Goal: Task Accomplishment & Management: Manage account settings

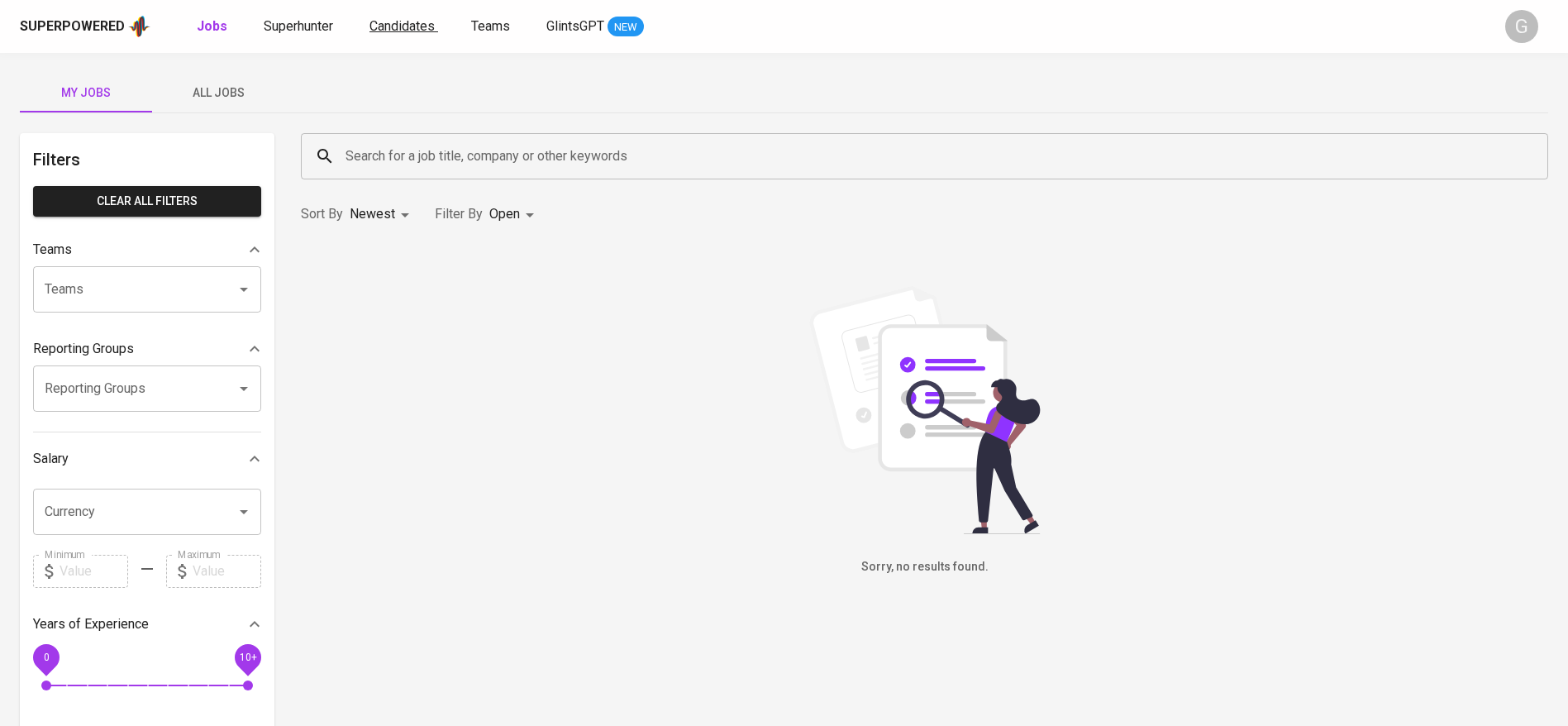
click at [369, 27] on span "Candidates" at bounding box center [402, 26] width 65 height 16
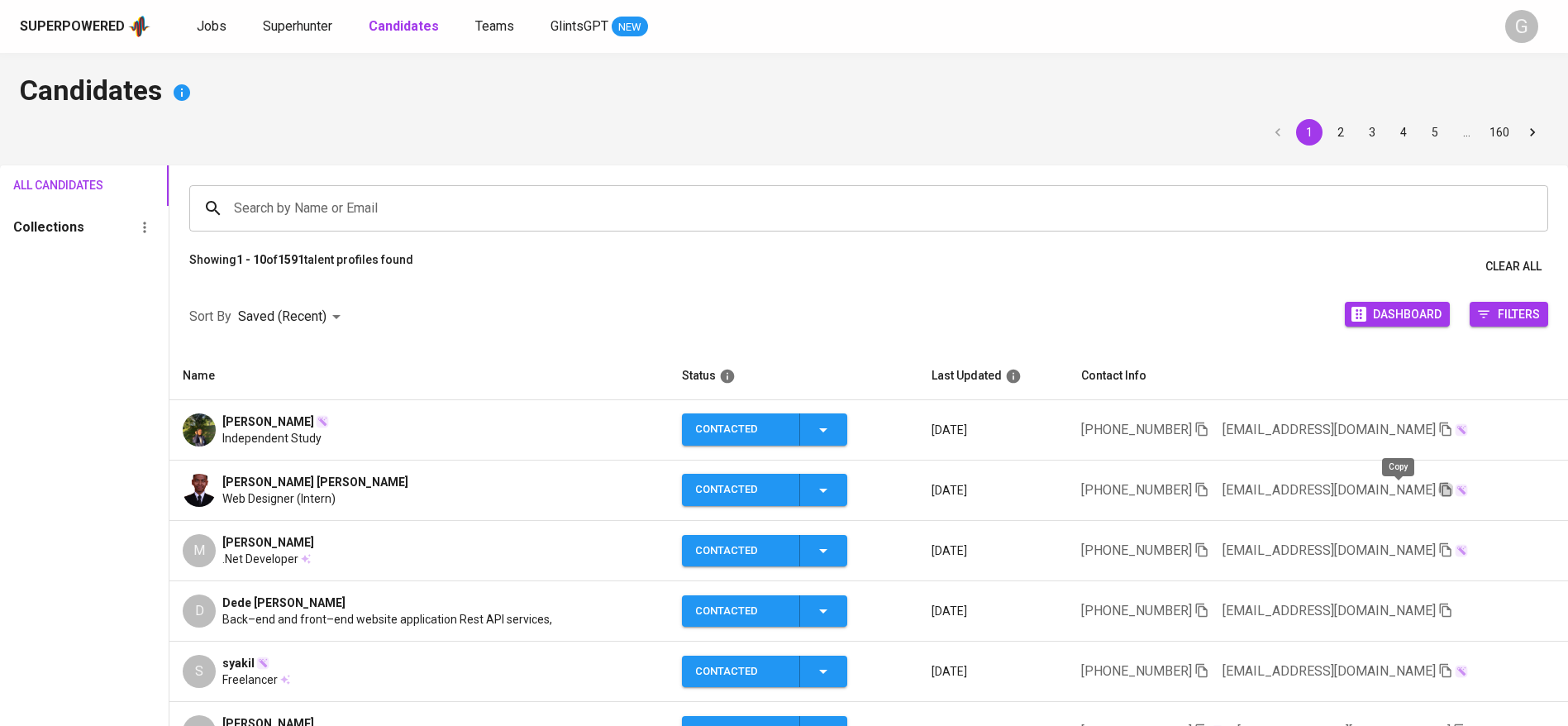
click at [1438, 482] on icon "button" at bounding box center [1446, 489] width 15 height 15
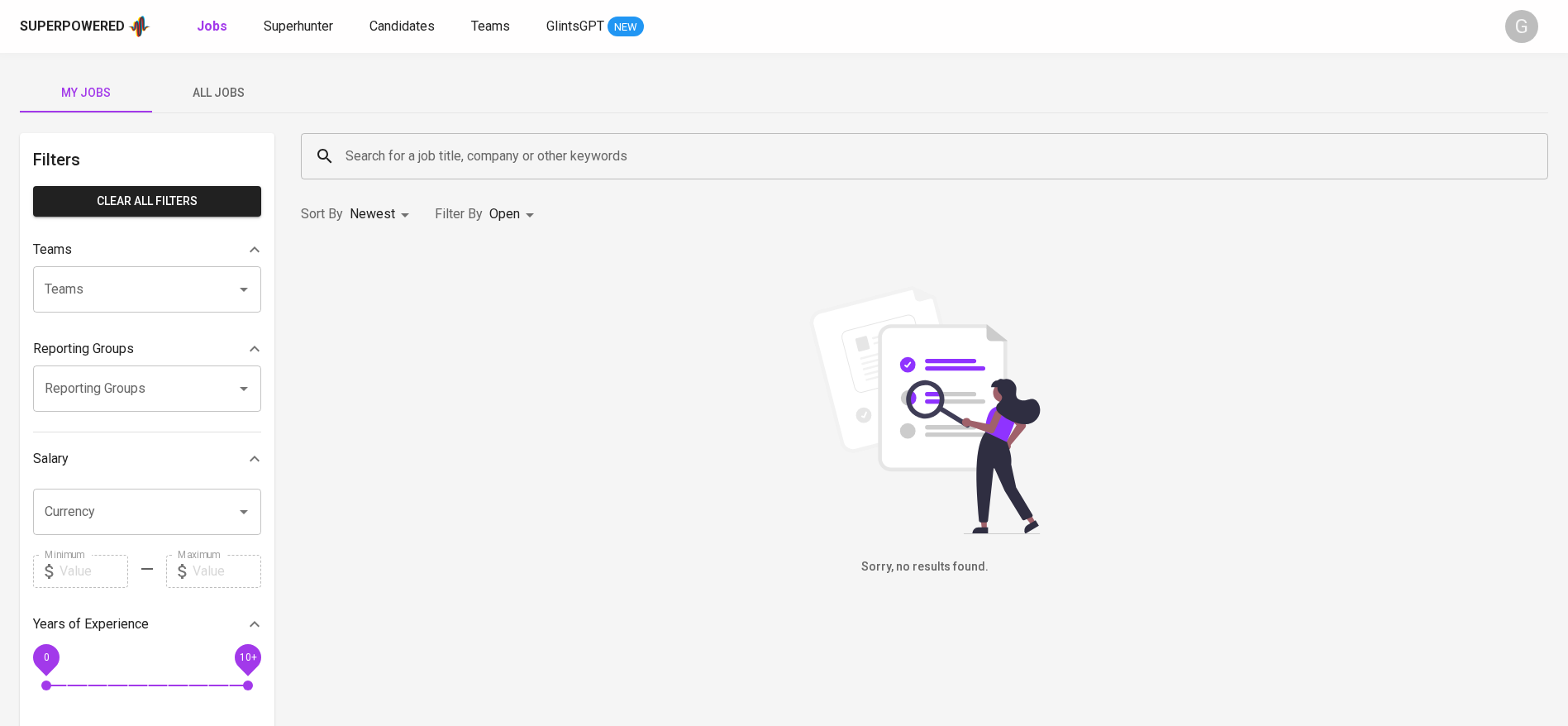
click at [201, 93] on span "All Jobs" at bounding box center [218, 93] width 112 height 20
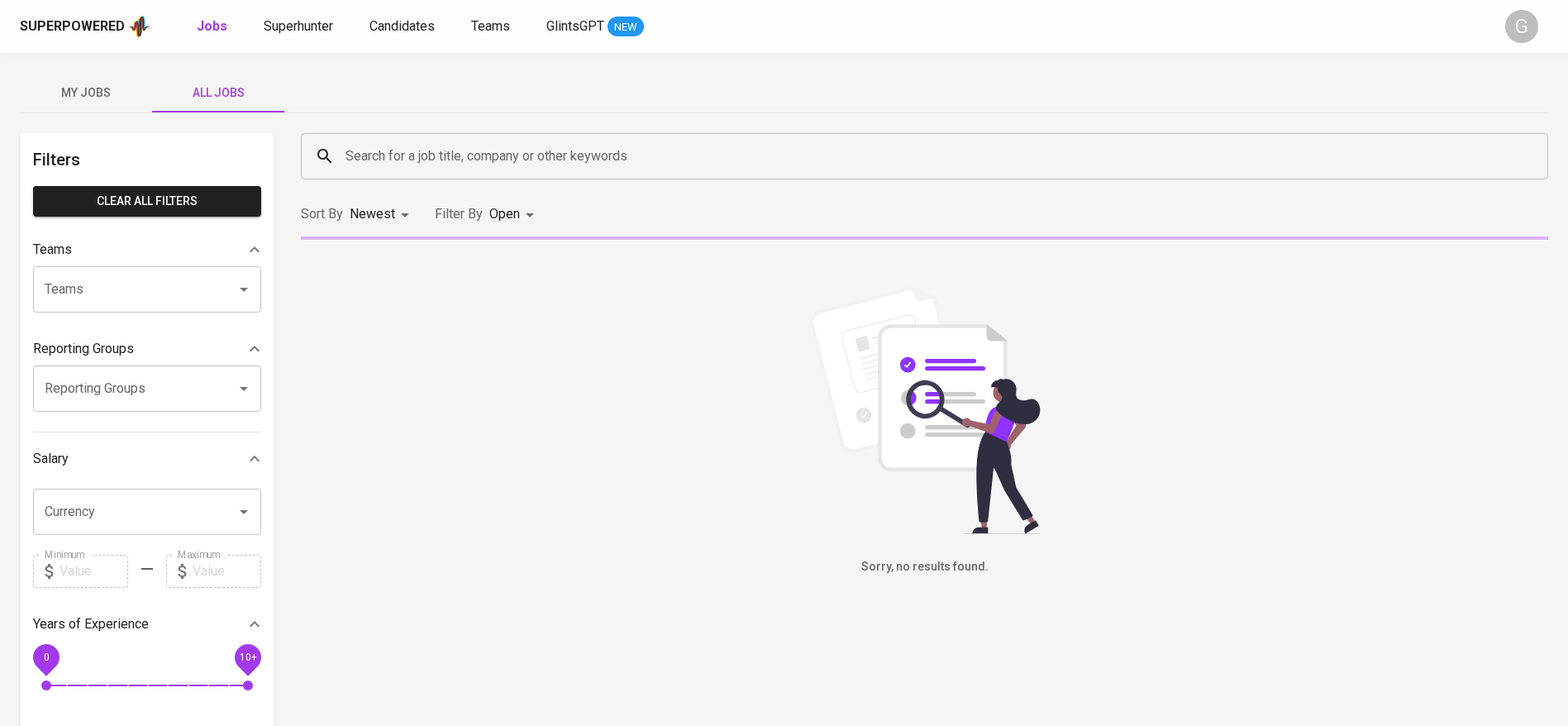
click at [478, 162] on input "Search for a job title, company or other keywords" at bounding box center [929, 156] width 1175 height 32
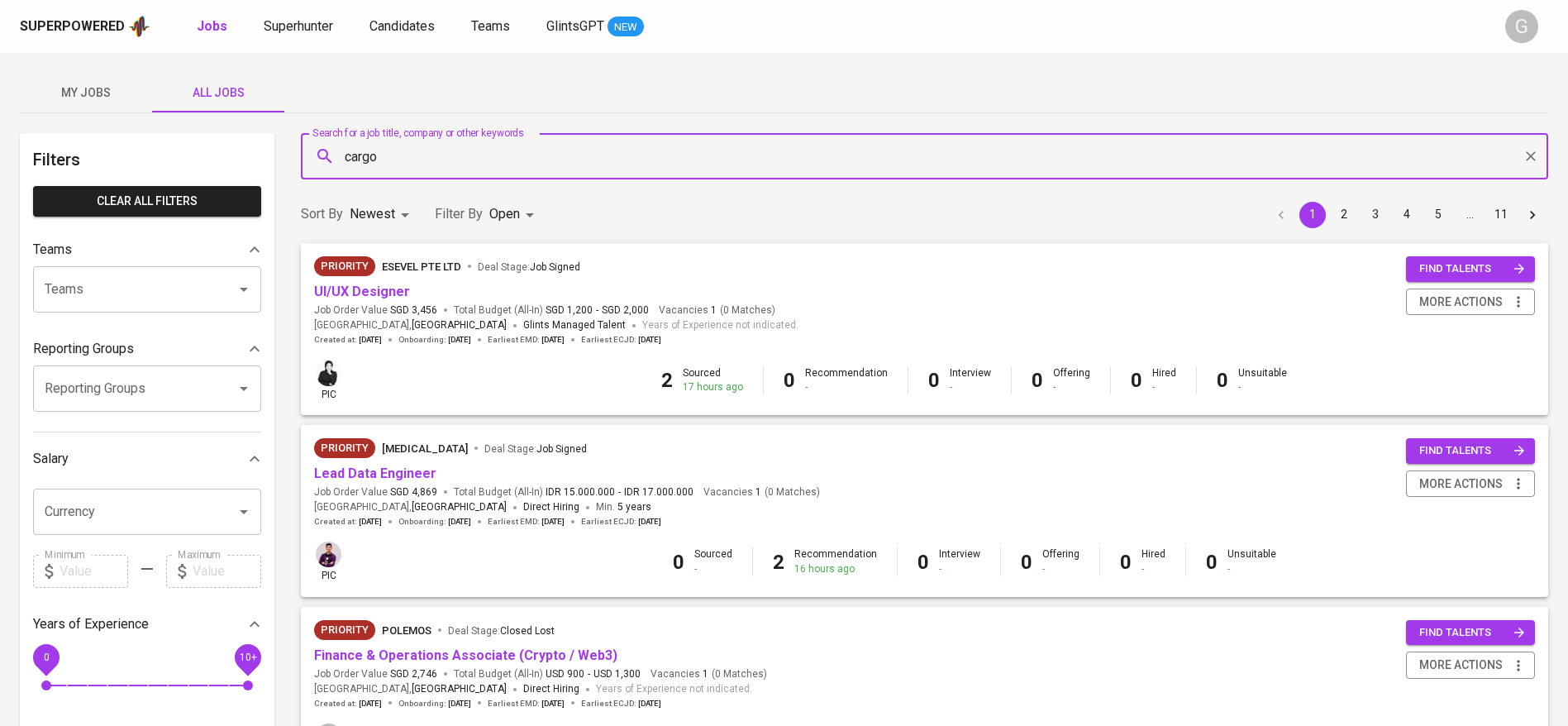
type input "cargo"
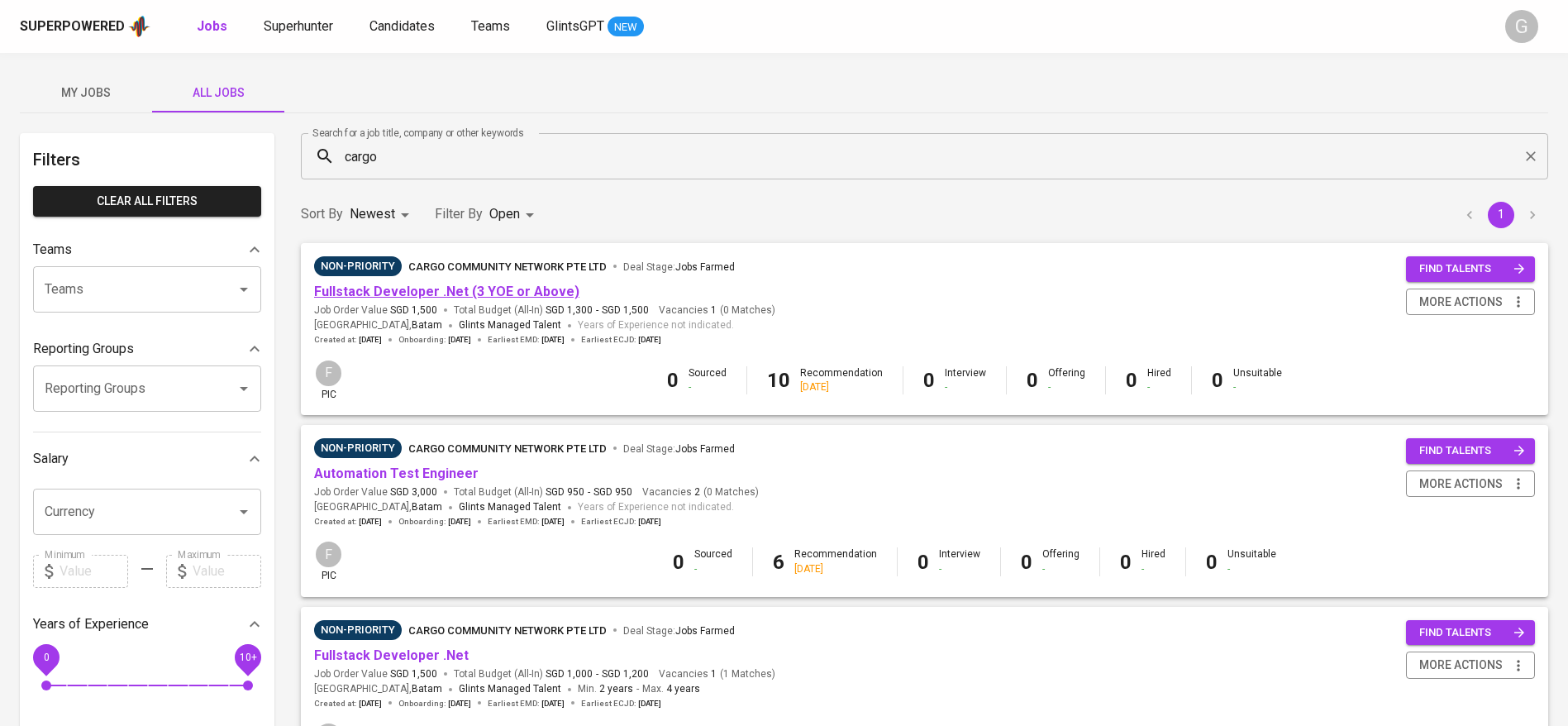
click at [495, 292] on link "Fullstack Developer .Net (3 YOE or Above)" at bounding box center [447, 292] width 265 height 16
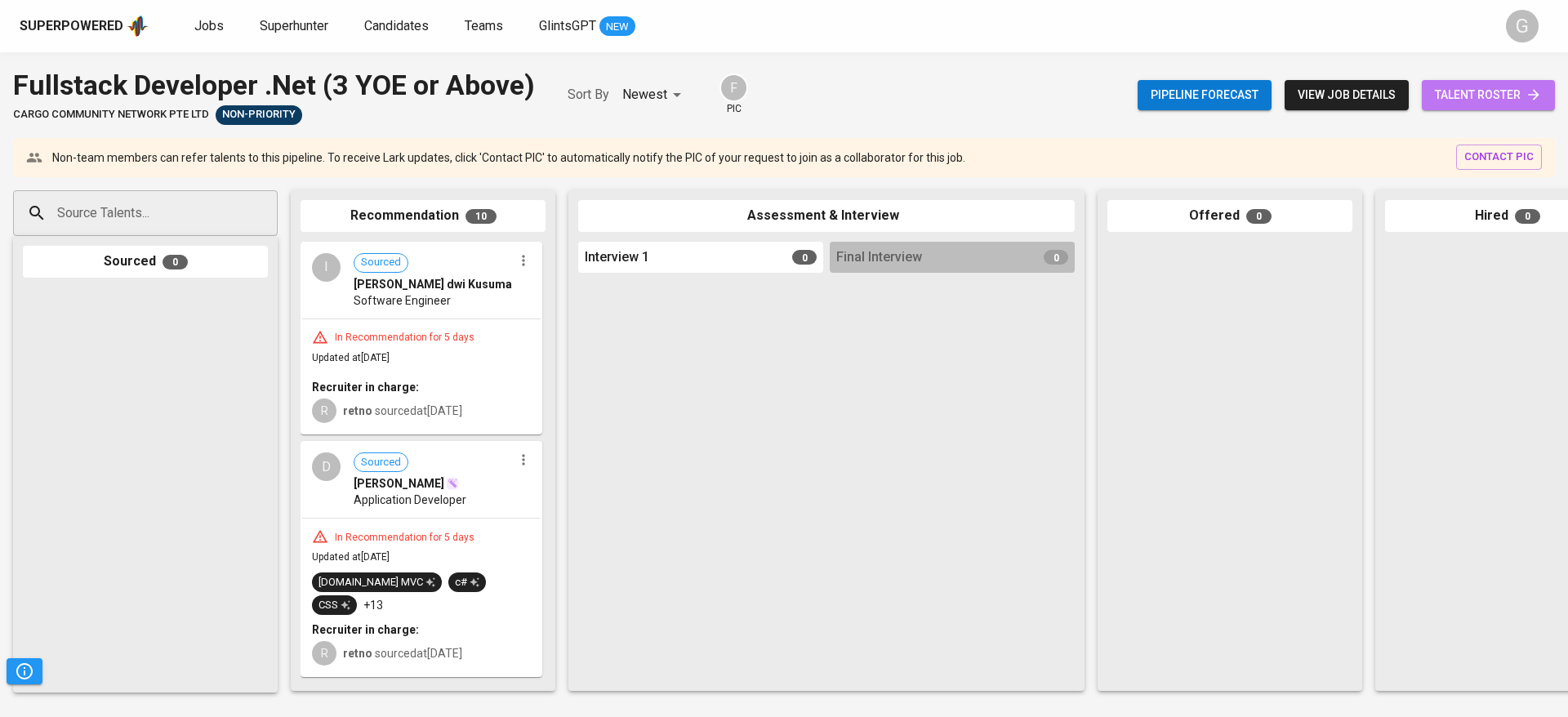
click at [1470, 98] on span "talent roster" at bounding box center [1488, 95] width 107 height 20
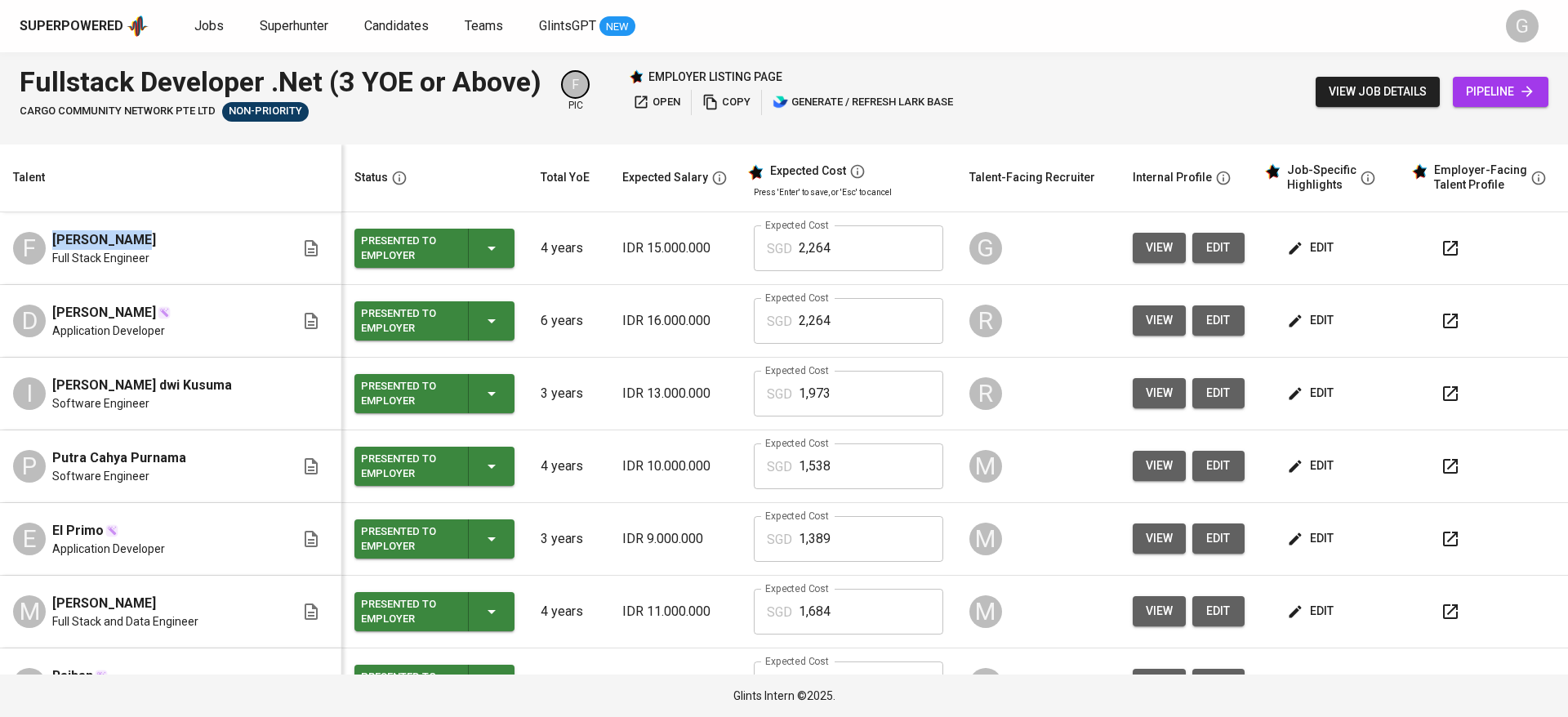
drag, startPoint x: 50, startPoint y: 245, endPoint x: 124, endPoint y: 237, distance: 74.4
click at [124, 237] on div "F Fahrul Rizal Full Stack Engineer" at bounding box center [153, 248] width 281 height 36
copy span "Fahrul Rizal"
click at [1280, 109] on div "Fullstack Developer .Net (3 YOE or Above) cargo community network pte ltd Non-P…" at bounding box center [784, 92] width 1568 height 79
click at [1133, 237] on button "view" at bounding box center [1159, 248] width 53 height 30
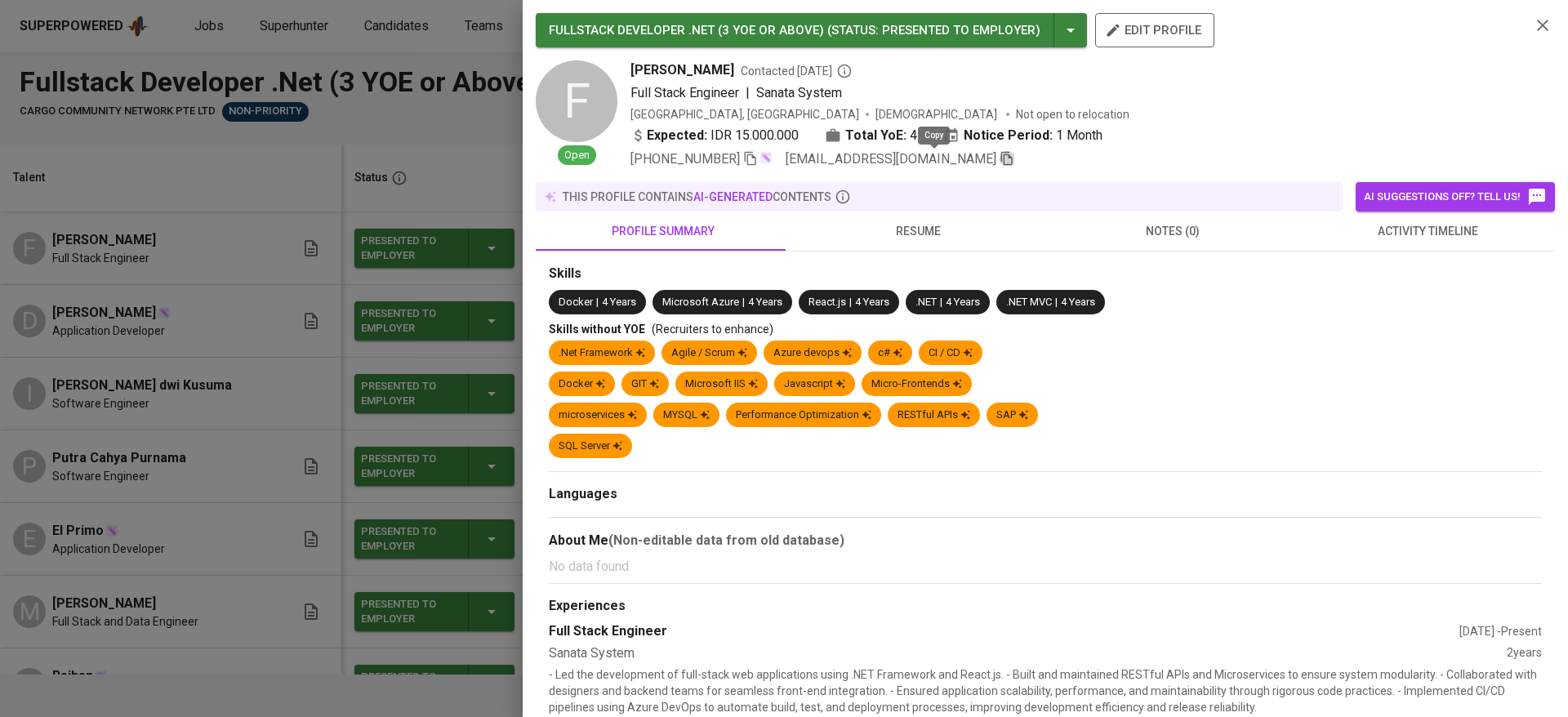
click at [1001, 156] on icon "button" at bounding box center [1006, 159] width 11 height 14
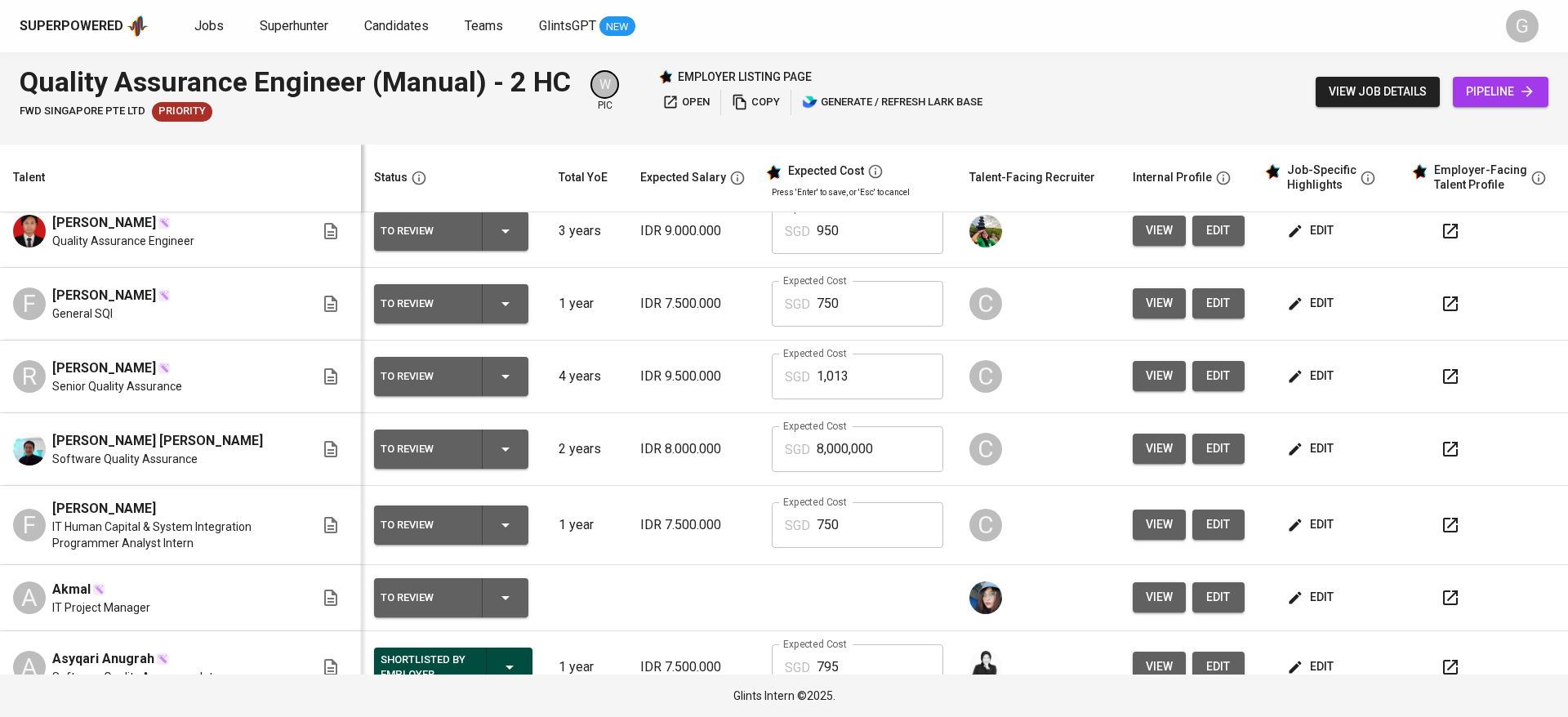
scroll to position [612, 0]
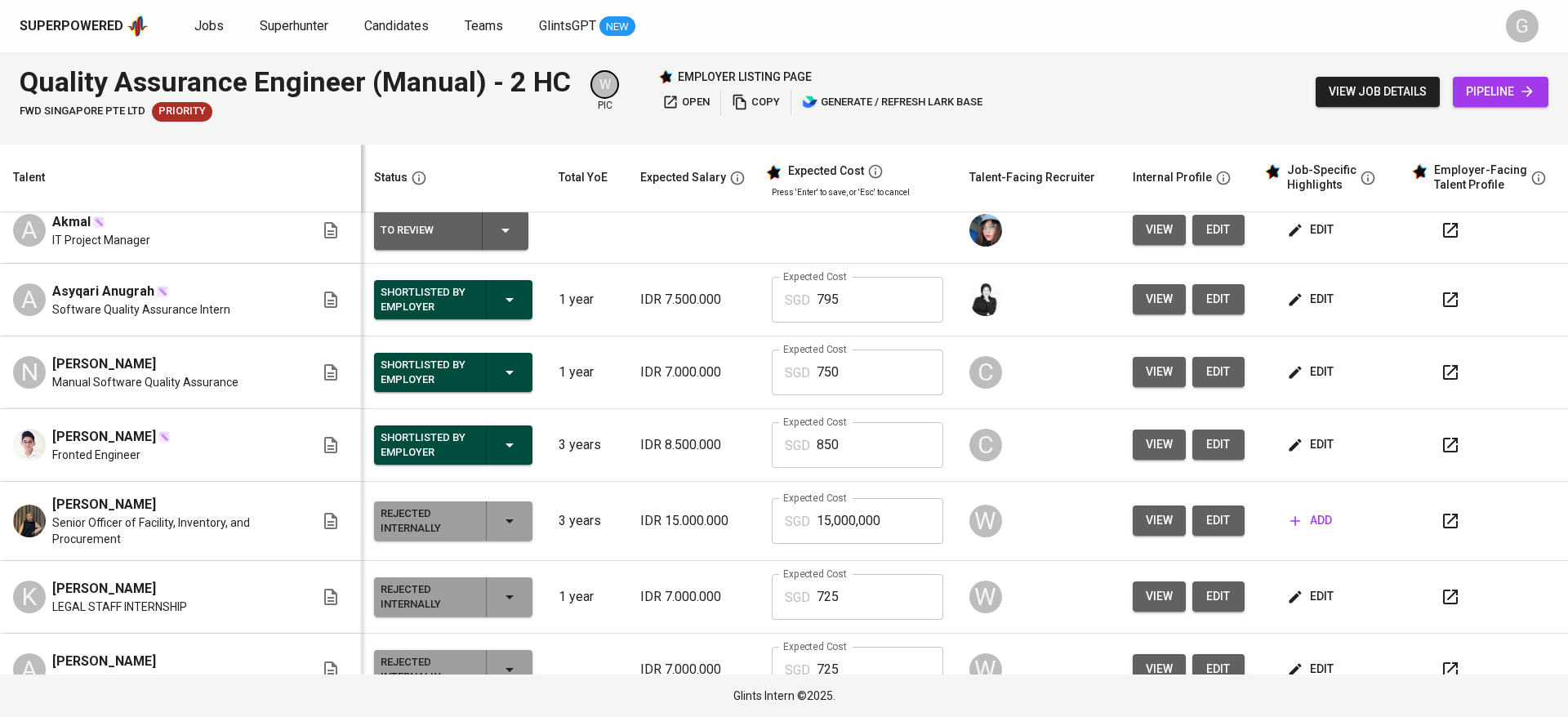
click at [1293, 587] on span "edit" at bounding box center [1311, 597] width 43 height 20
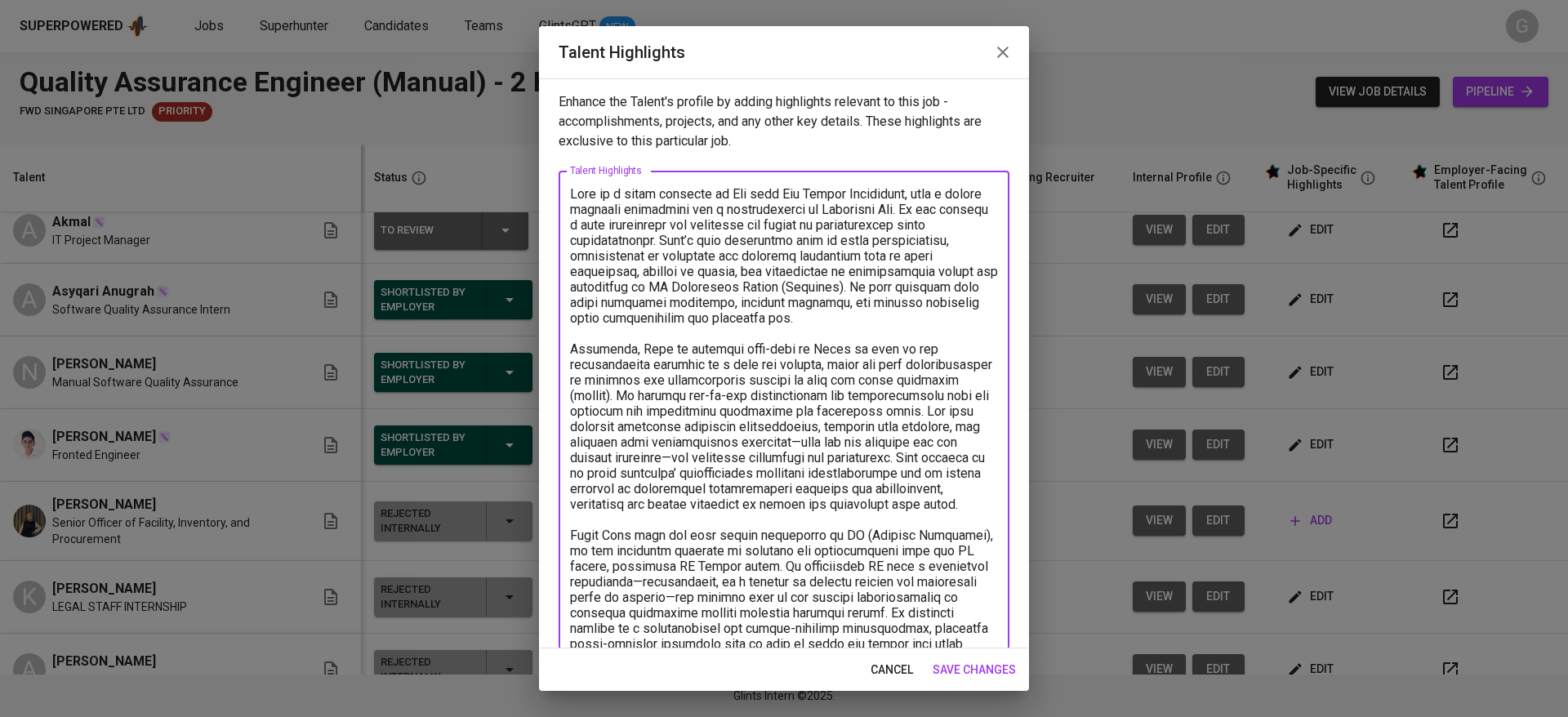
drag, startPoint x: 682, startPoint y: 210, endPoint x: 710, endPoint y: 473, distance: 264.5
click at [710, 473] on textarea at bounding box center [784, 605] width 428 height 838
click at [705, 286] on textarea at bounding box center [784, 605] width 428 height 838
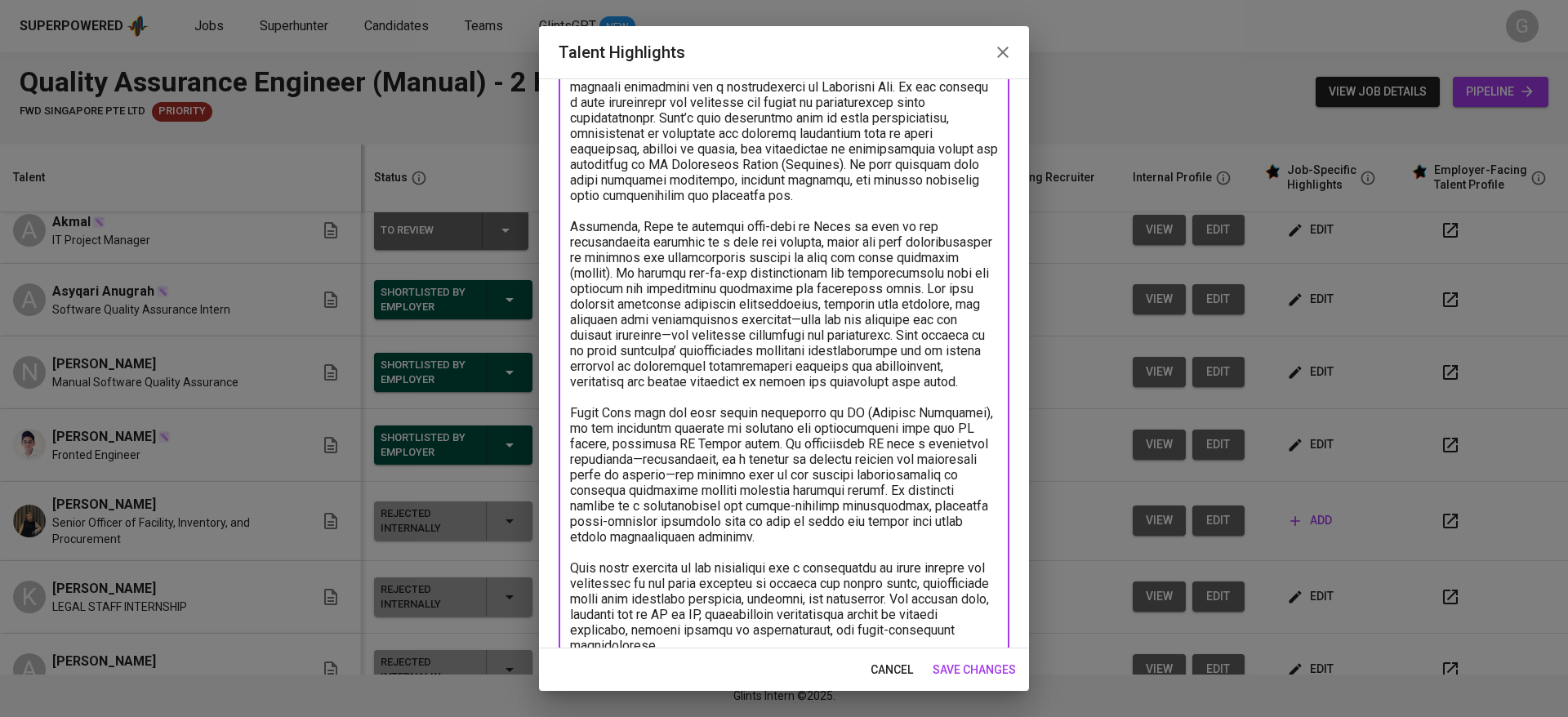
scroll to position [245, 0]
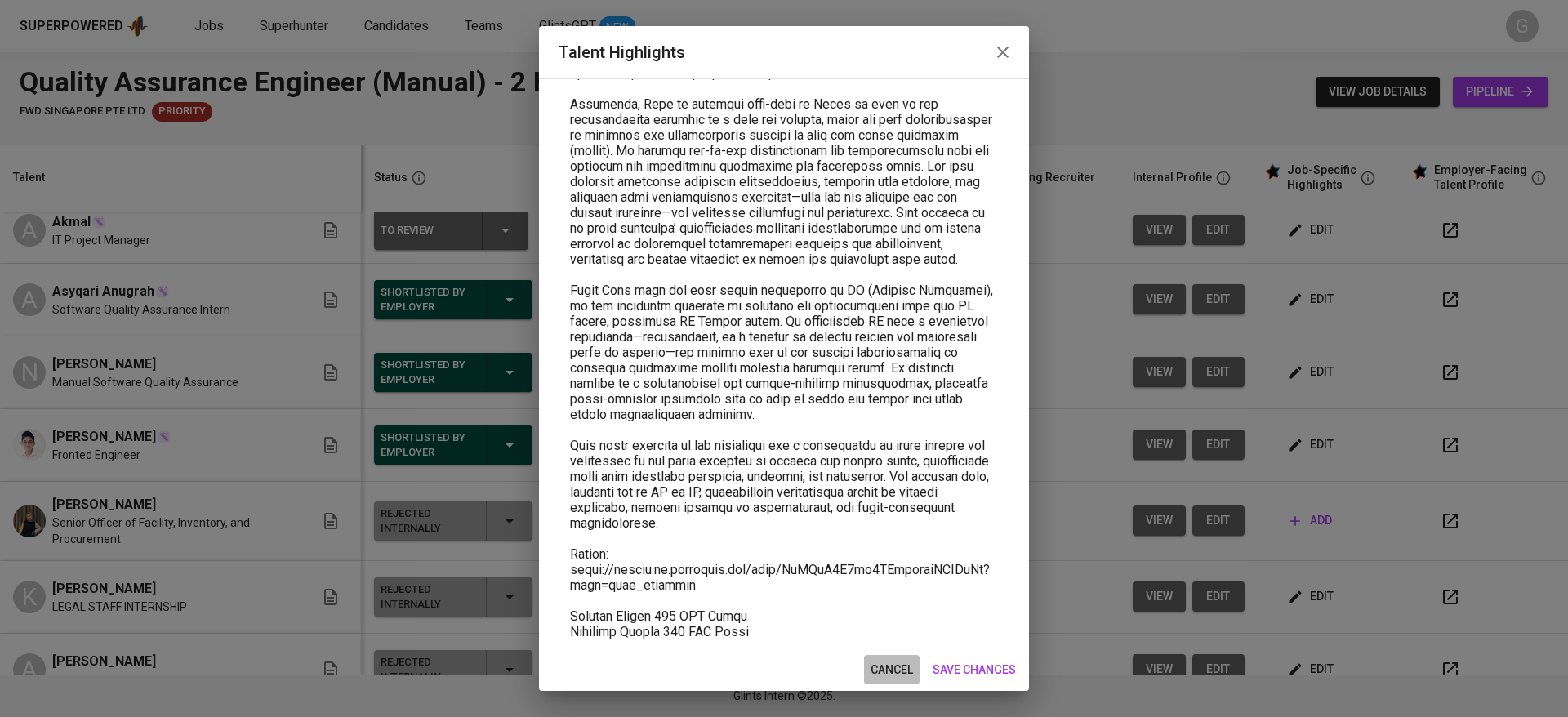
click at [905, 660] on span "cancel" at bounding box center [892, 670] width 42 height 20
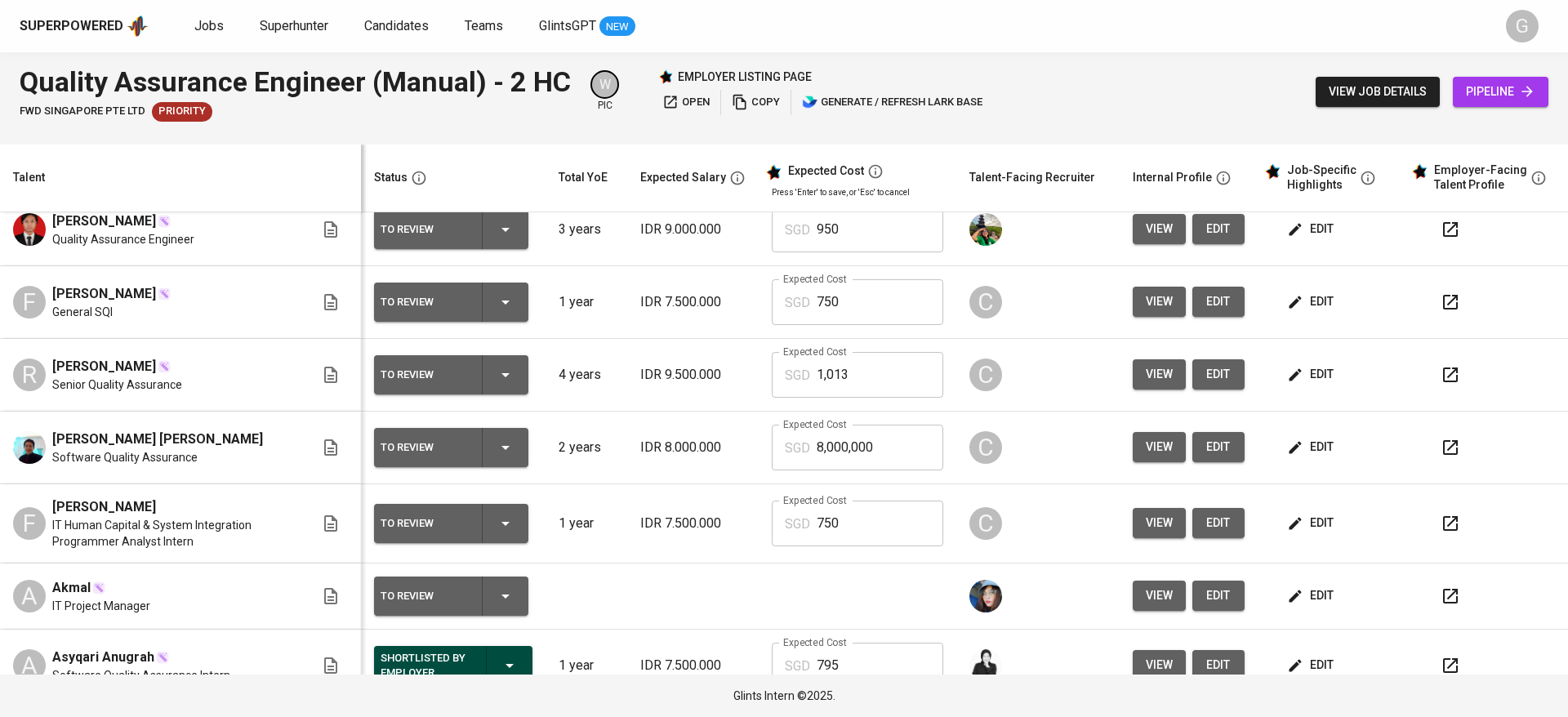
scroll to position [0, 0]
